Goal: Information Seeking & Learning: Learn about a topic

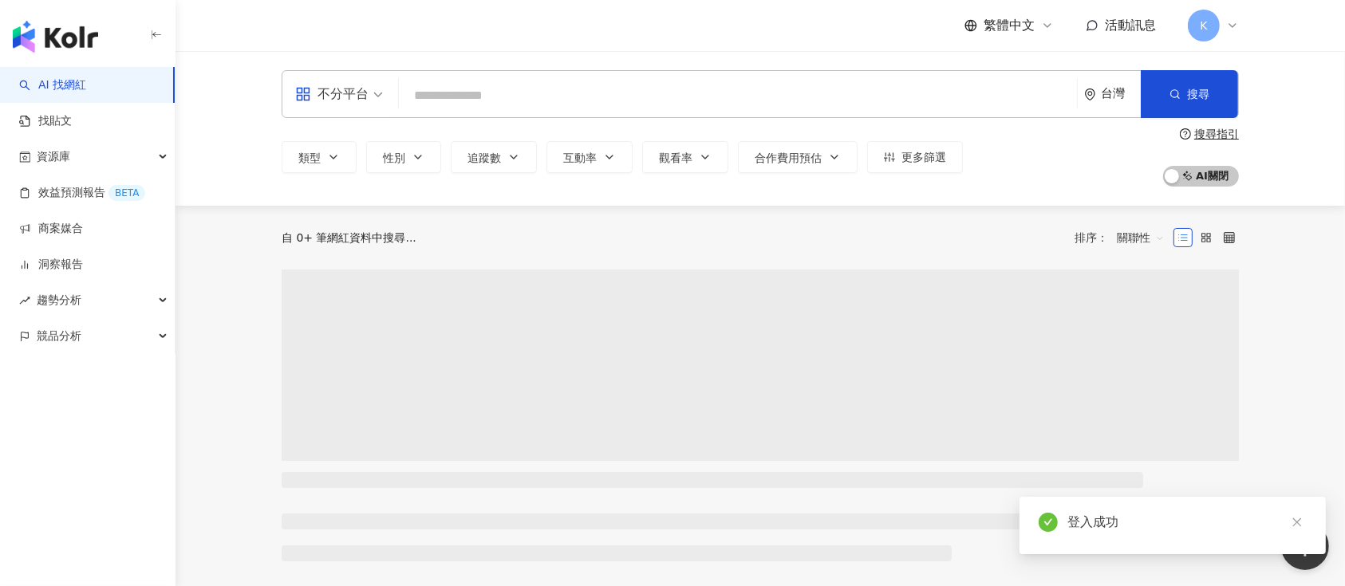
click at [519, 98] on input "search" at bounding box center [737, 96] width 665 height 30
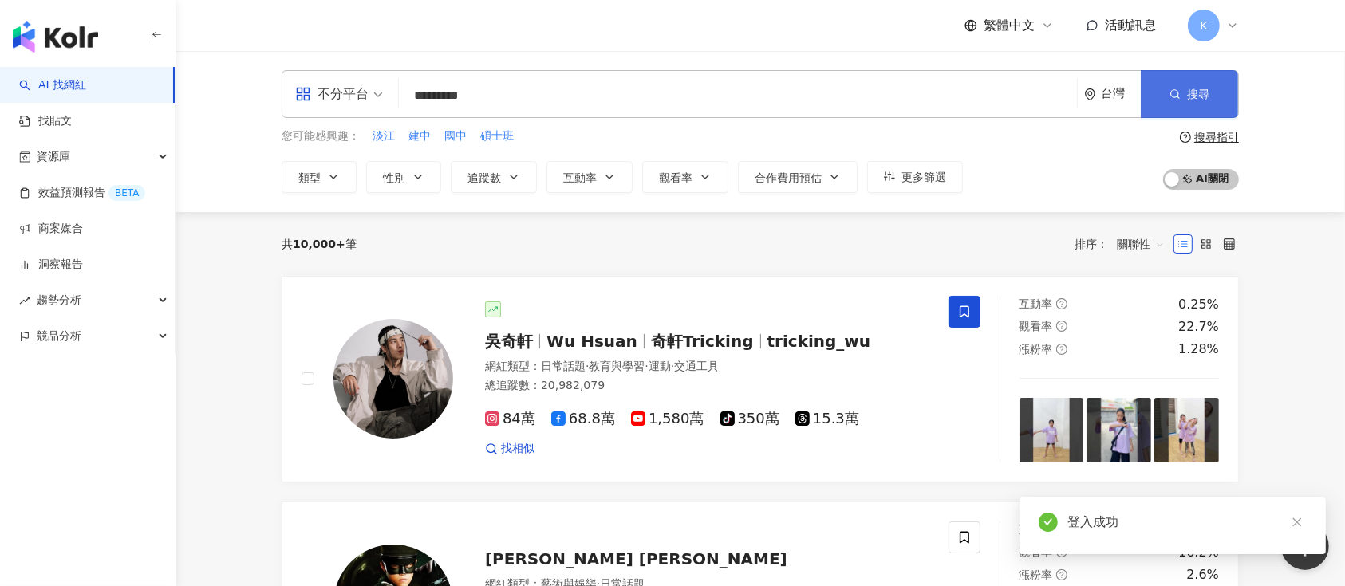
type input "*********"
click at [1159, 93] on button "搜尋" at bounding box center [1189, 94] width 97 height 48
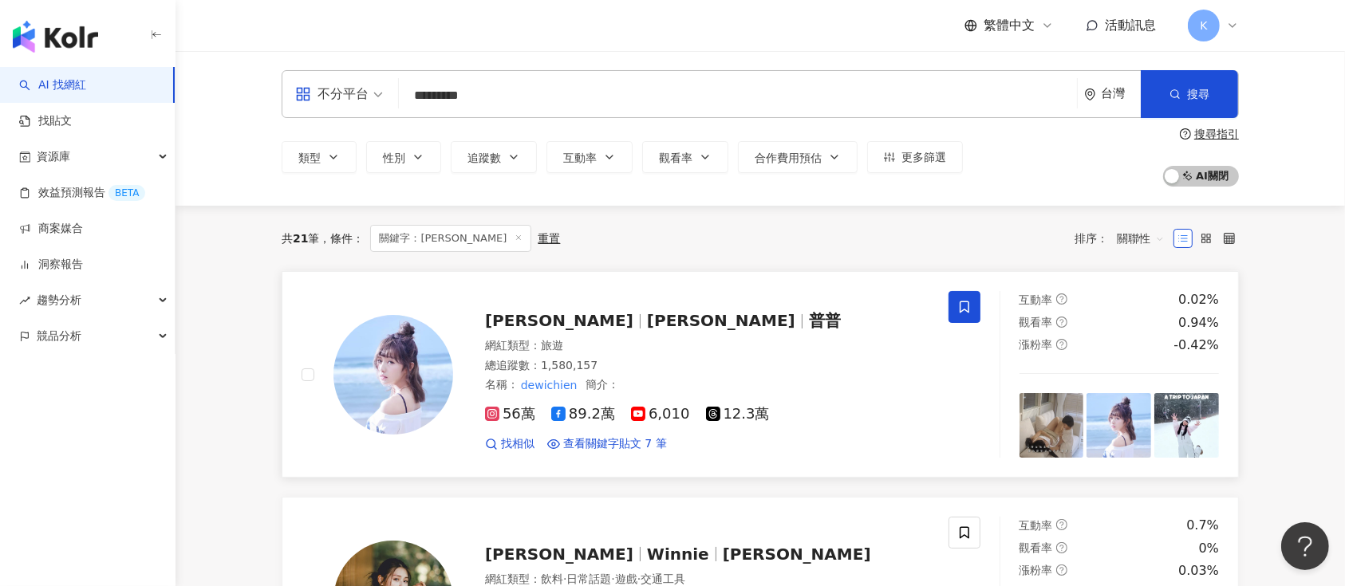
click at [577, 407] on span "89.2萬" at bounding box center [583, 414] width 64 height 17
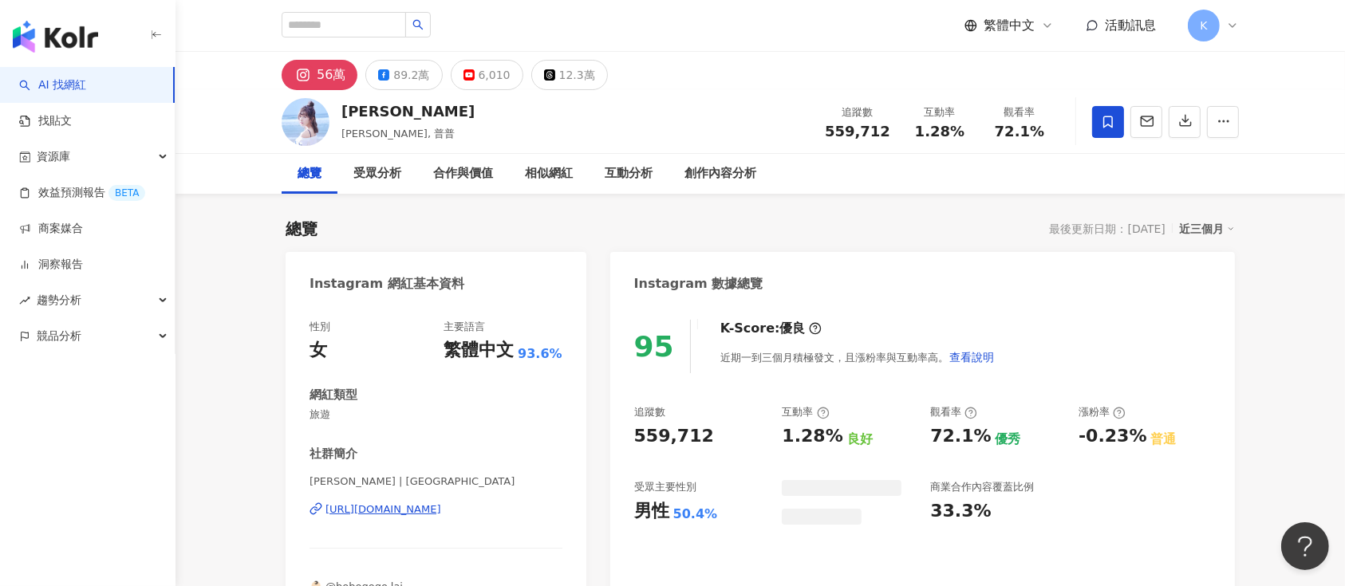
click at [403, 78] on div "89.2萬" at bounding box center [411, 75] width 36 height 22
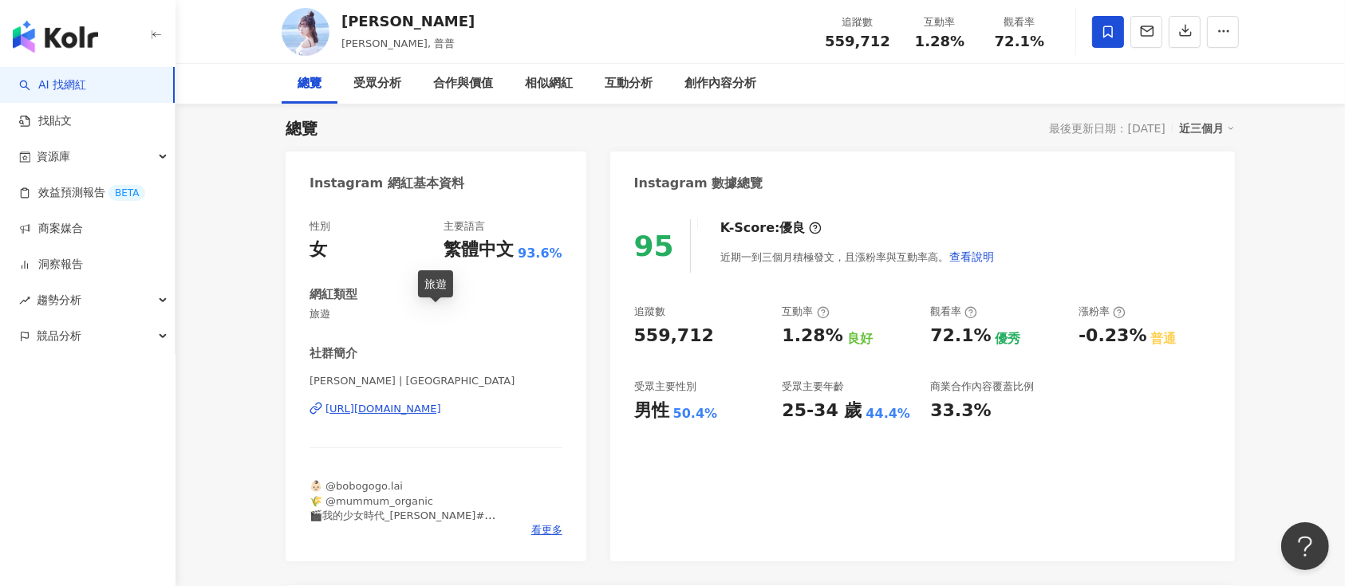
scroll to position [212, 0]
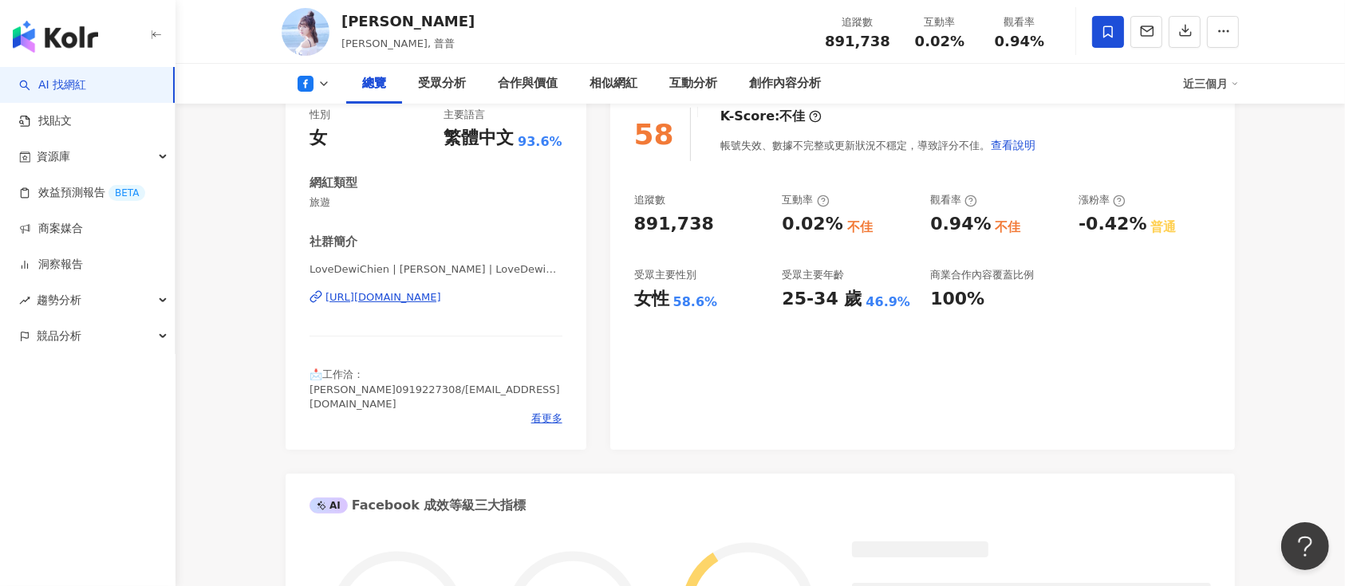
click at [408, 305] on div "[URL][DOMAIN_NAME]" at bounding box center [383, 297] width 116 height 14
